Goal: Navigation & Orientation: Find specific page/section

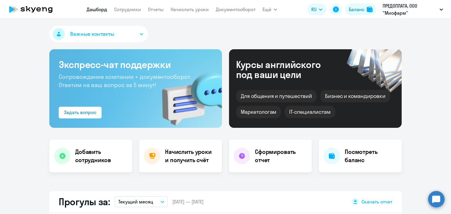
select select "30"
click at [342, 152] on div "Посмотреть баланс" at bounding box center [360, 156] width 83 height 33
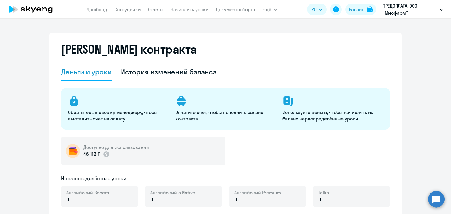
select select "english_adult_not_native_speaker"
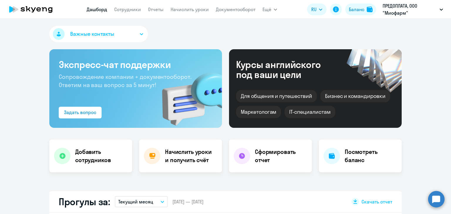
select select "30"
click at [134, 11] on link "Сотрудники" at bounding box center [127, 9] width 27 height 6
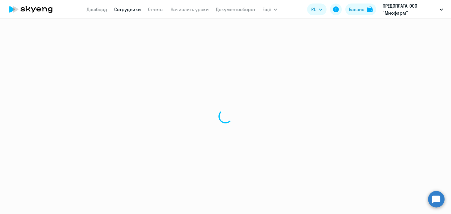
select select "30"
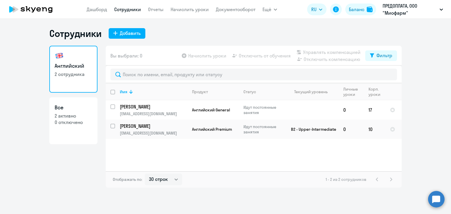
click at [38, 10] on icon at bounding box center [31, 9] width 52 height 15
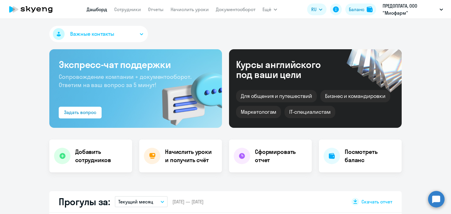
select select "30"
click at [36, 10] on icon at bounding box center [31, 9] width 52 height 15
